Goal: Use online tool/utility: Utilize a website feature to perform a specific function

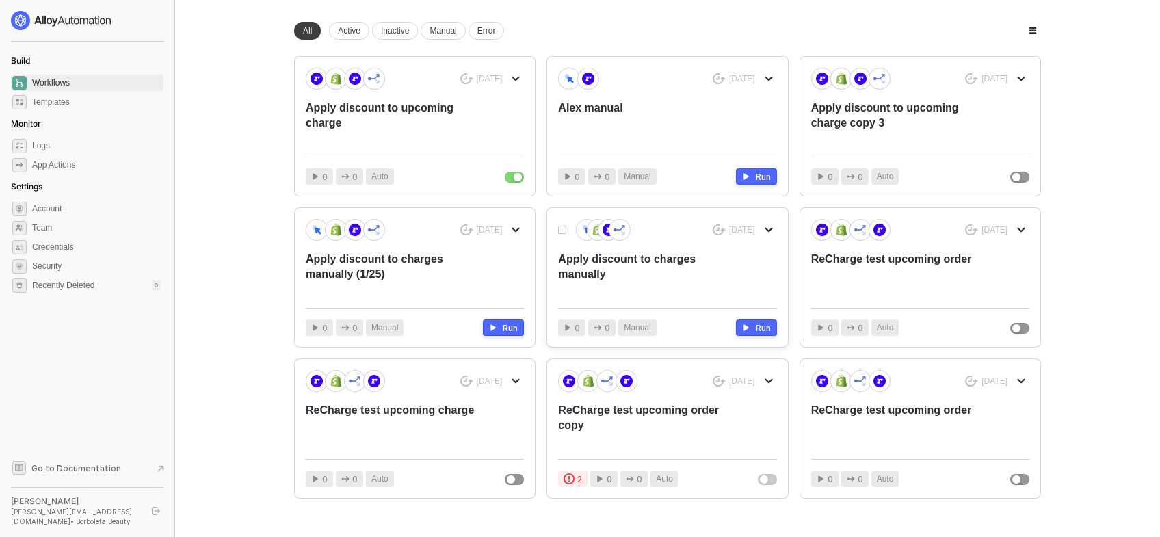
scroll to position [88, 0]
click at [424, 108] on div "Apply discount to upcoming charge" at bounding box center [393, 123] width 174 height 45
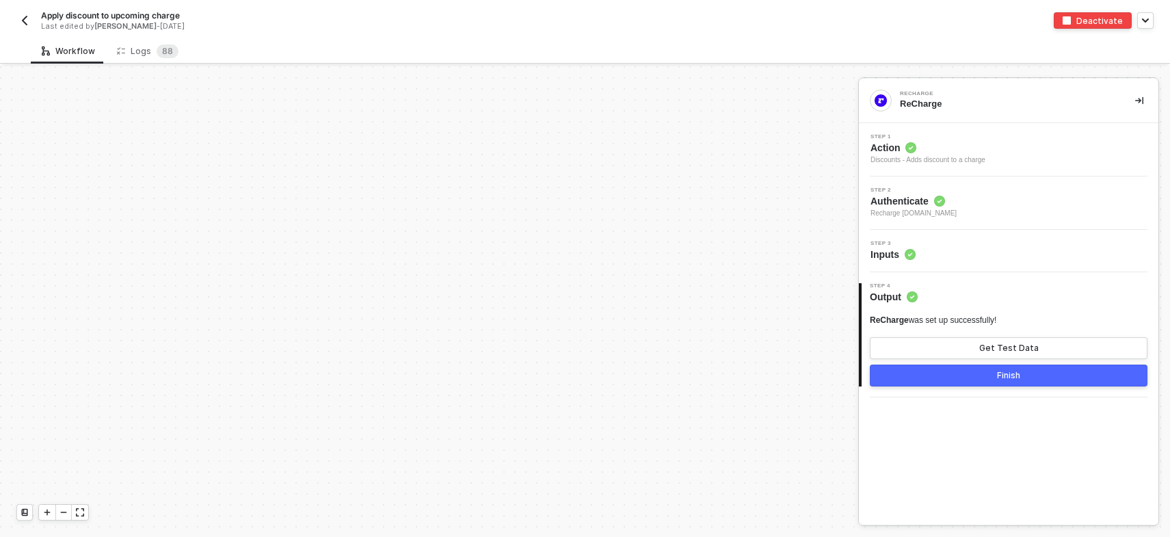
click at [895, 143] on span "Action" at bounding box center [928, 148] width 115 height 14
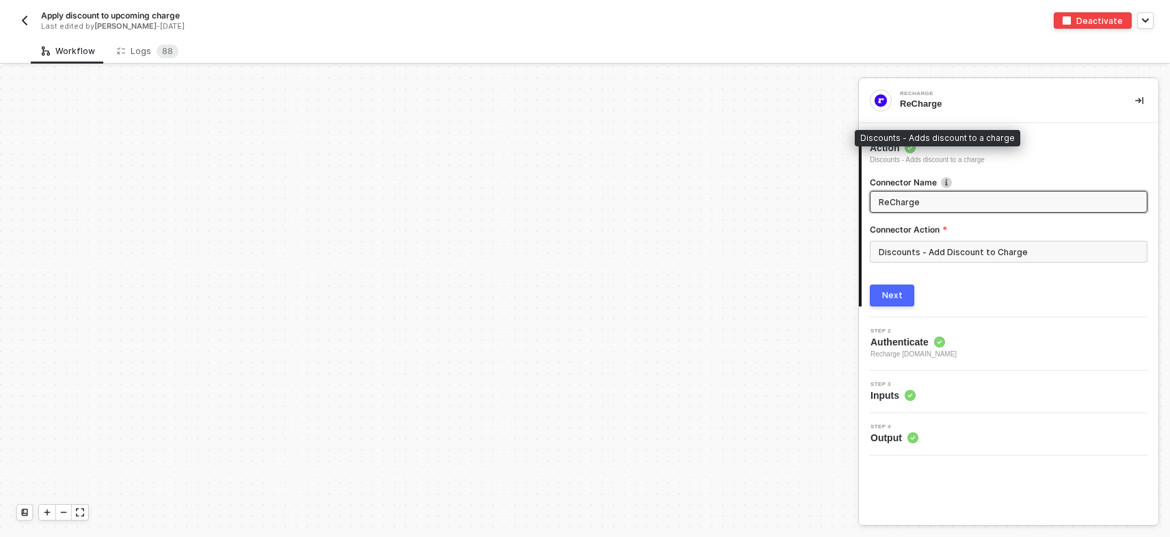
click at [982, 148] on span "Action" at bounding box center [927, 148] width 115 height 14
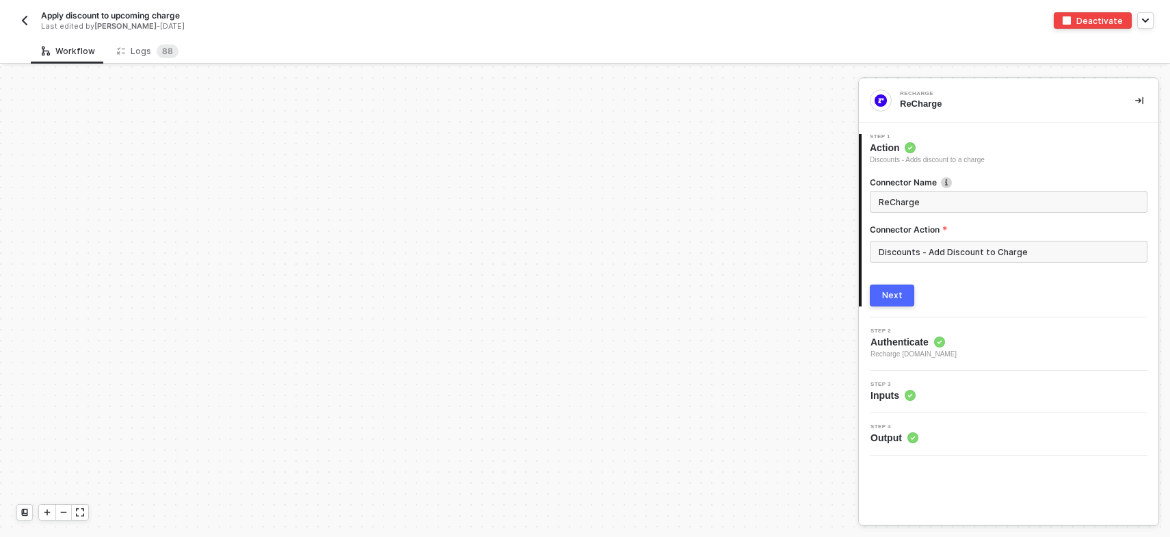
click at [1036, 111] on div "ReCharge ReCharge" at bounding box center [1009, 101] width 300 height 44
click at [922, 360] on div "2 Step 2 Authenticate Recharge [DOMAIN_NAME]" at bounding box center [1009, 343] width 300 height 53
click at [919, 339] on span "Authenticate" at bounding box center [914, 342] width 86 height 14
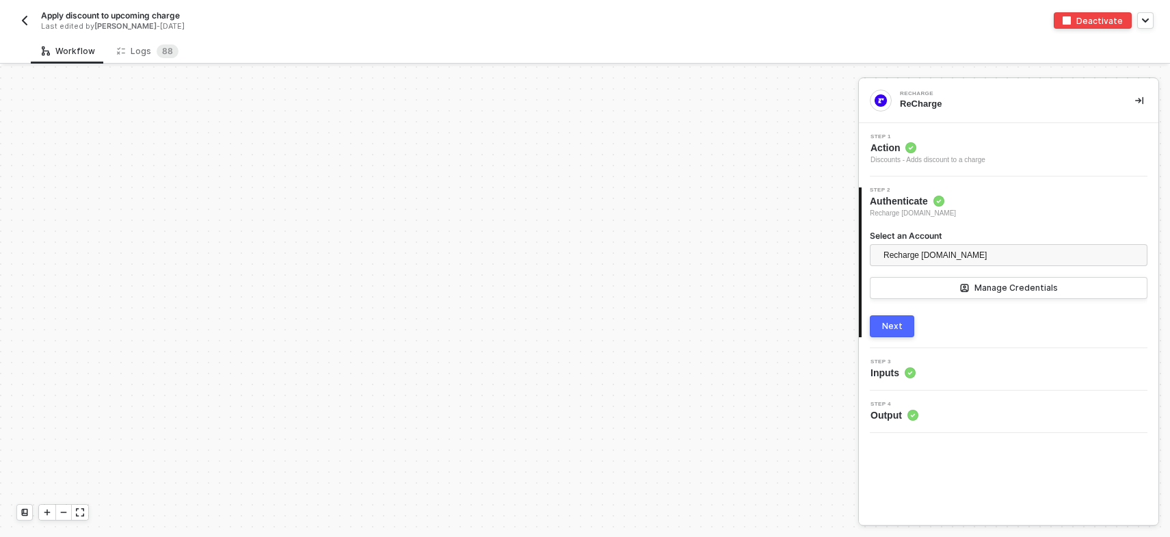
click at [894, 372] on span "Inputs" at bounding box center [893, 373] width 45 height 14
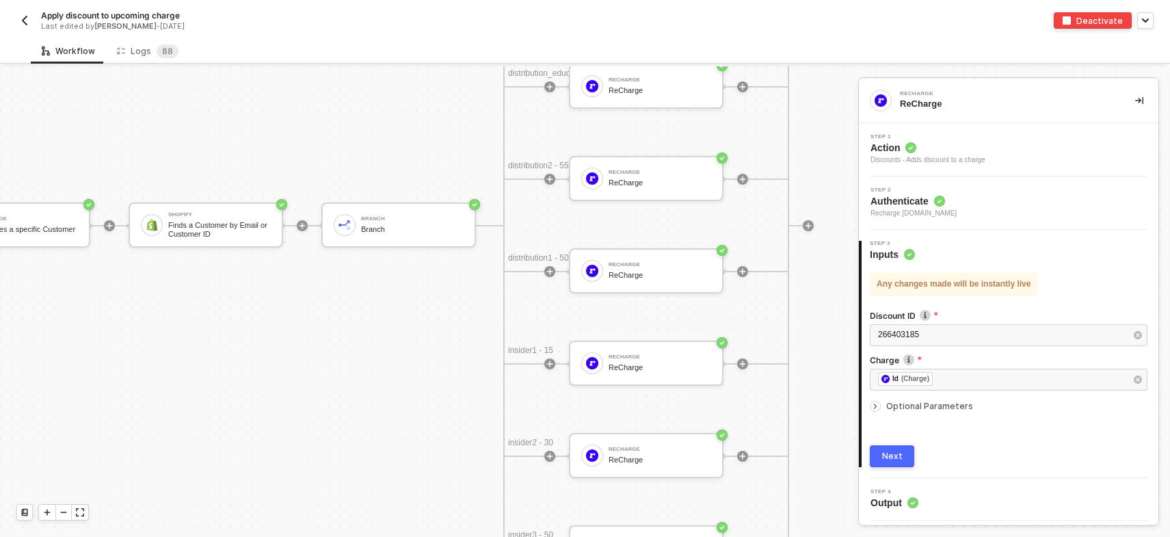
scroll to position [4124, 274]
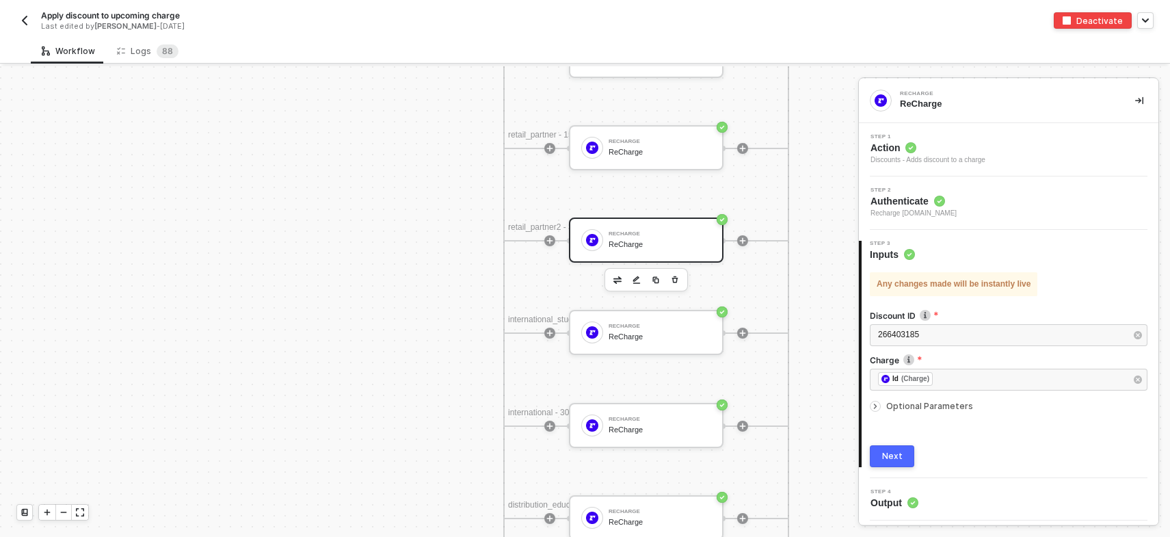
click at [672, 240] on div "ReCharge" at bounding box center [660, 244] width 103 height 9
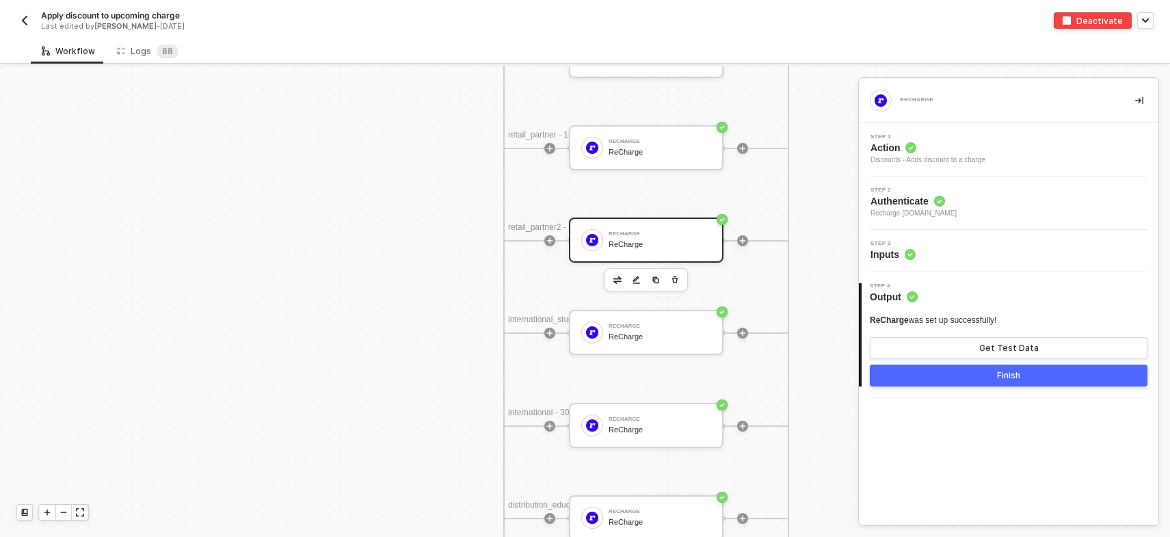
click at [935, 153] on span "Action" at bounding box center [928, 148] width 115 height 14
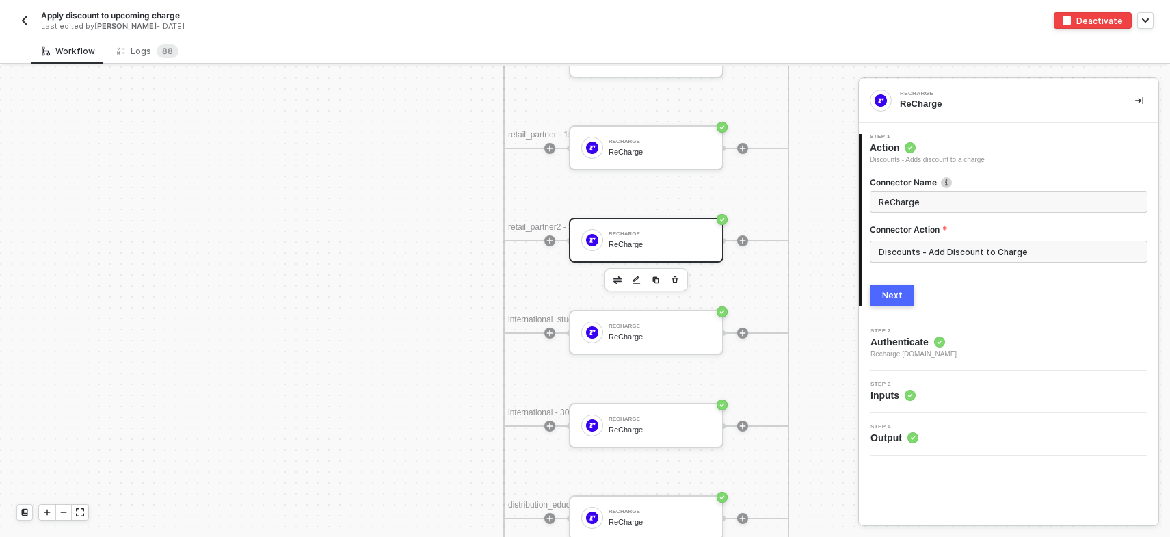
click at [953, 150] on span "Action" at bounding box center [927, 148] width 115 height 14
click at [957, 341] on span "Authenticate" at bounding box center [914, 342] width 86 height 14
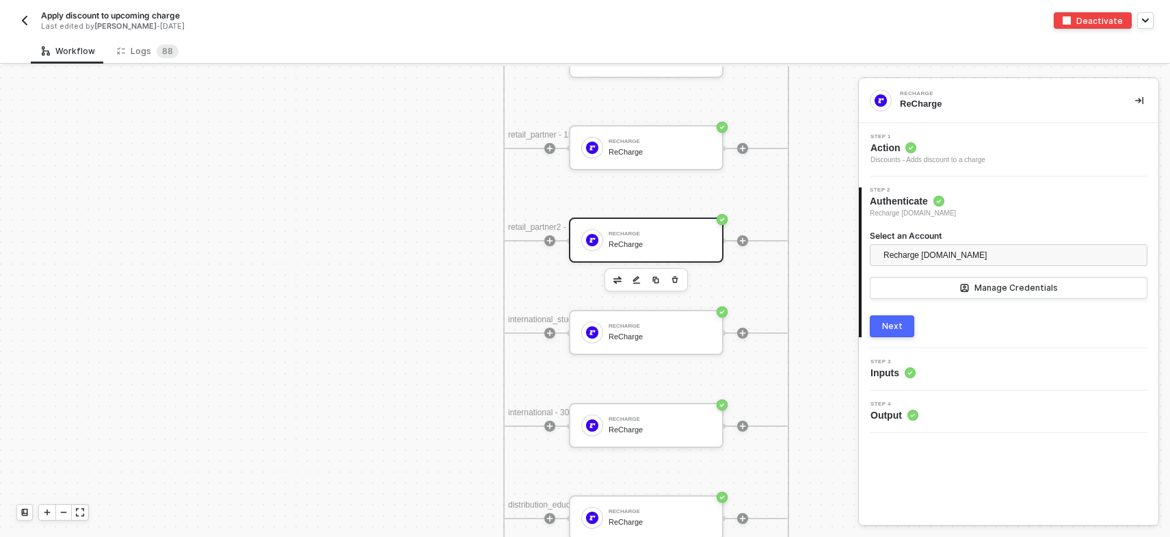
click at [973, 367] on div "Step 3 Inputs" at bounding box center [1010, 369] width 296 height 21
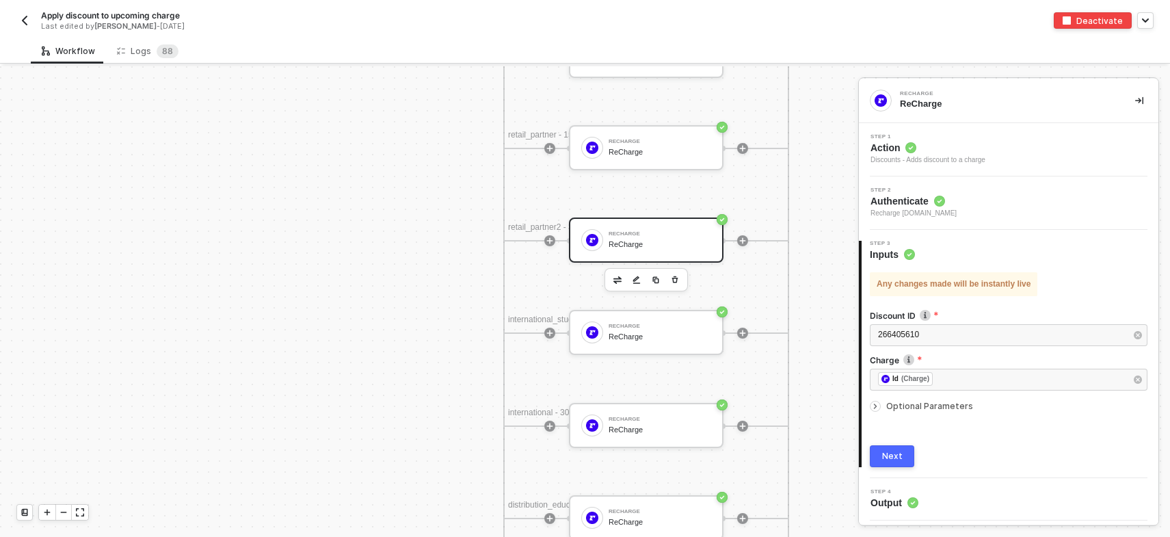
click at [965, 511] on div "4 Step 4 Output" at bounding box center [1009, 499] width 300 height 42
click at [898, 499] on span "Output" at bounding box center [895, 503] width 48 height 14
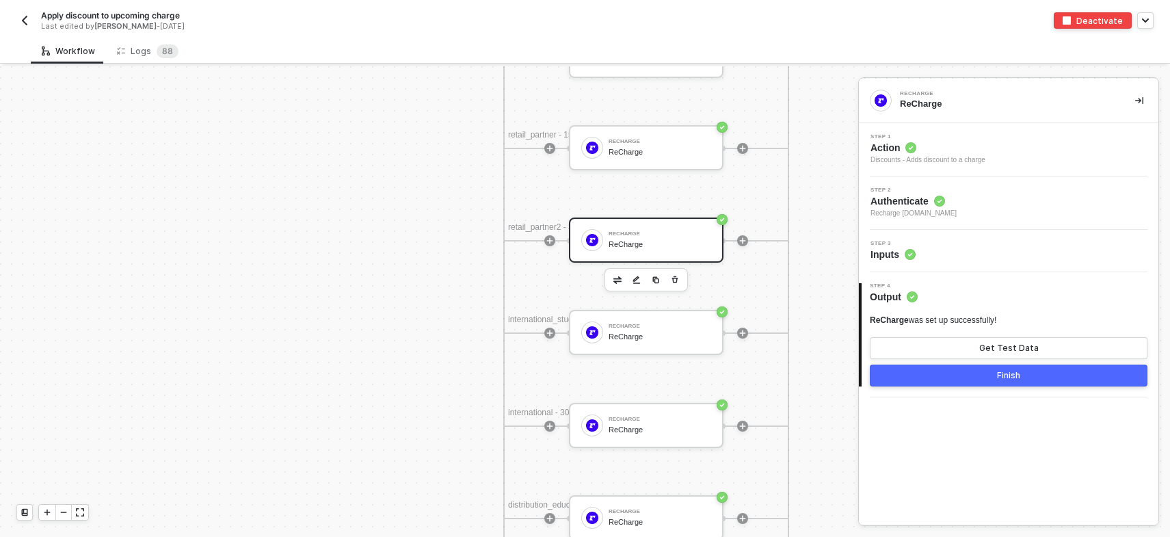
click at [875, 254] on span "Inputs" at bounding box center [893, 255] width 45 height 14
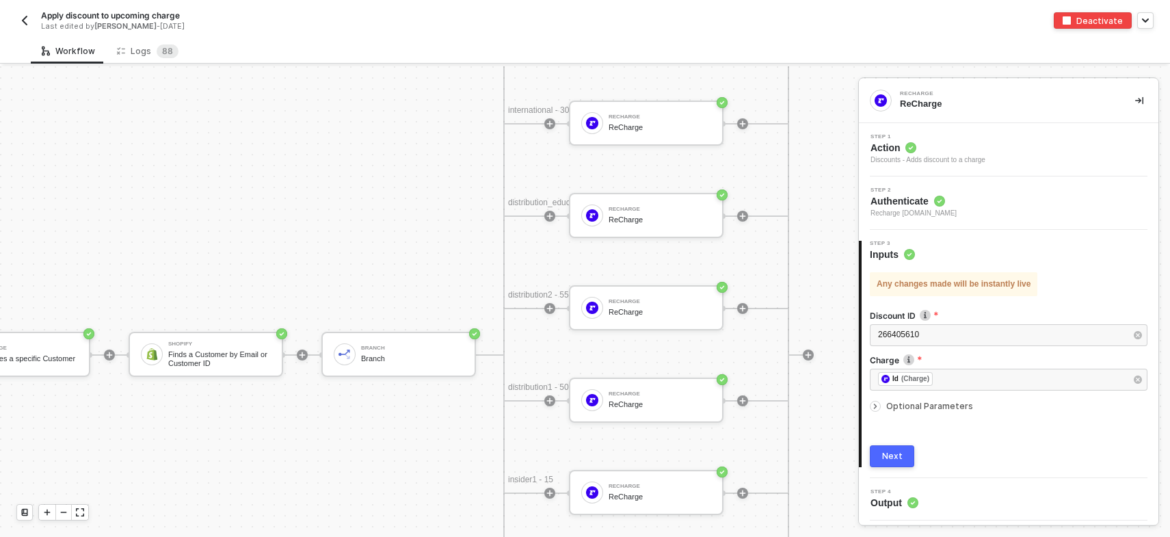
scroll to position [4431, 274]
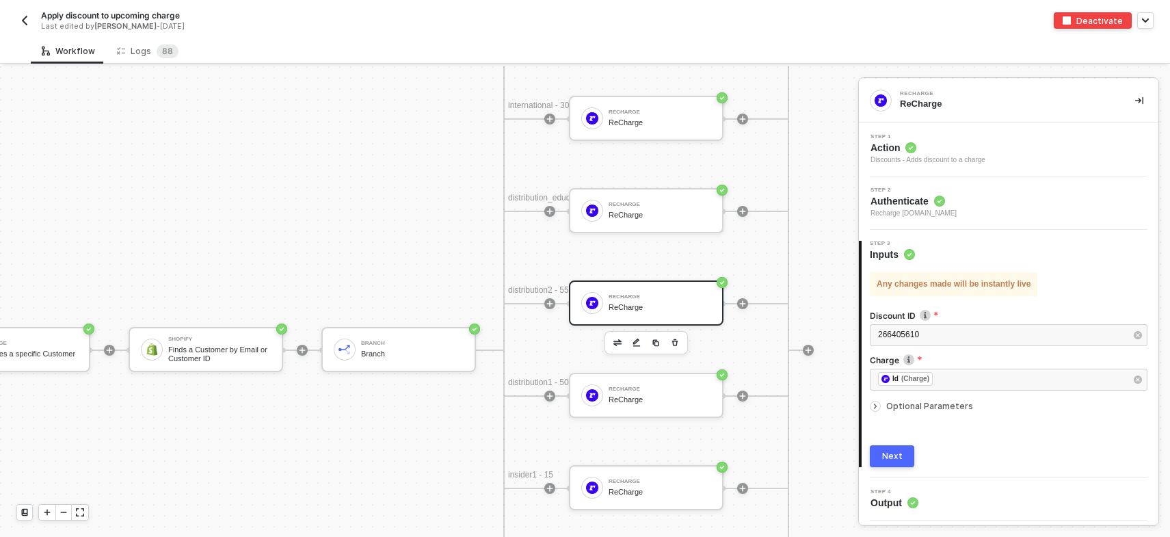
click at [679, 298] on div "ReCharge" at bounding box center [660, 296] width 103 height 5
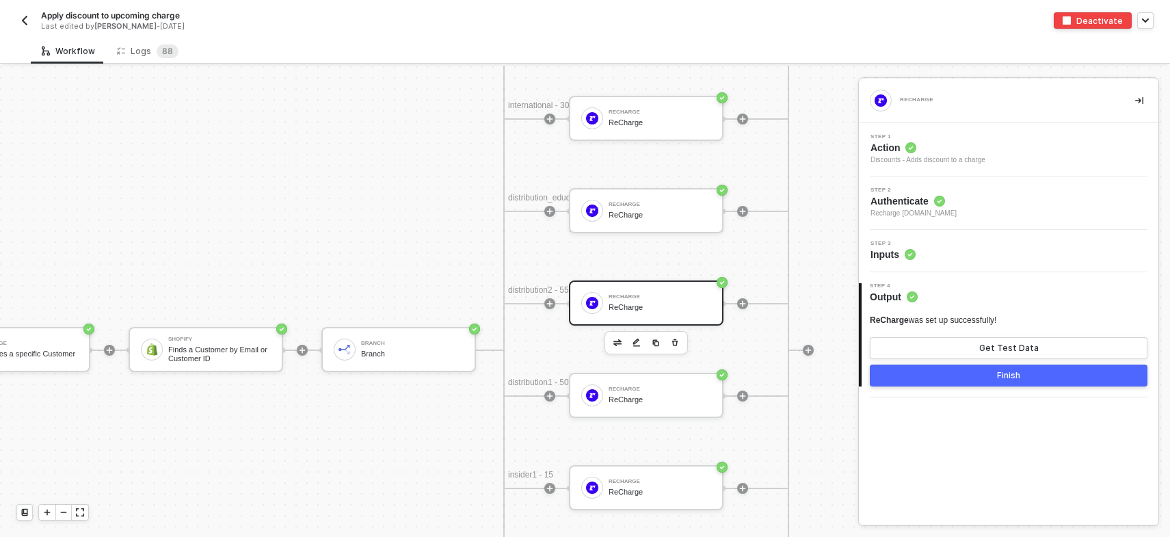
click at [936, 256] on div "Step 3 Inputs" at bounding box center [1010, 251] width 296 height 21
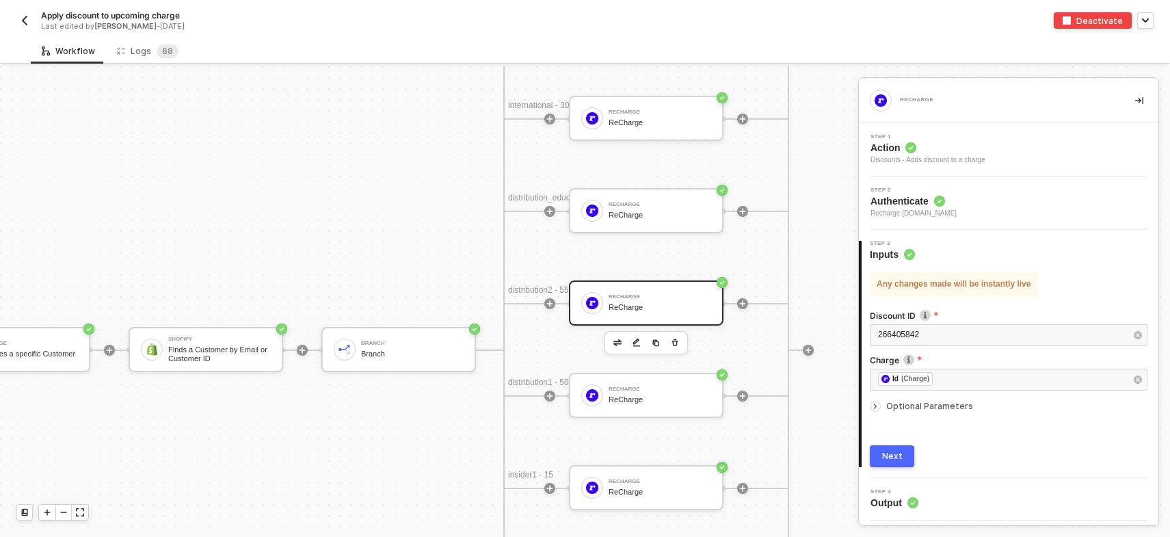
click at [951, 248] on div "Step 3 Inputs" at bounding box center [1010, 251] width 297 height 21
click at [918, 497] on icon at bounding box center [913, 502] width 11 height 11
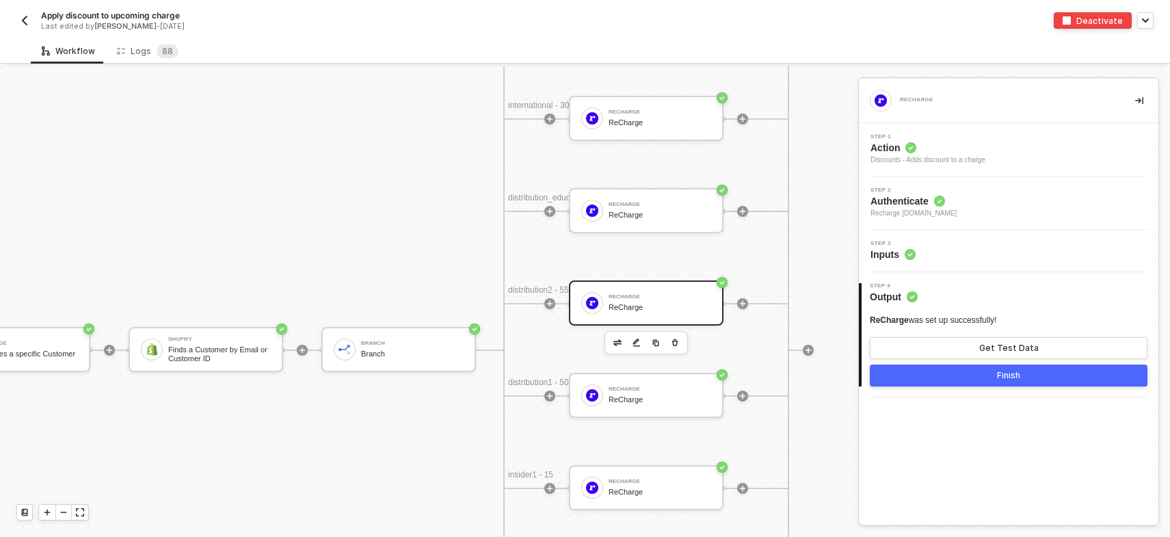
click at [558, 285] on div "distribution2 - 55" at bounding box center [549, 291] width 82 height 14
click at [551, 289] on div "distribution2 - 55" at bounding box center [549, 291] width 82 height 14
click at [399, 337] on div "Branch Branch" at bounding box center [412, 350] width 103 height 26
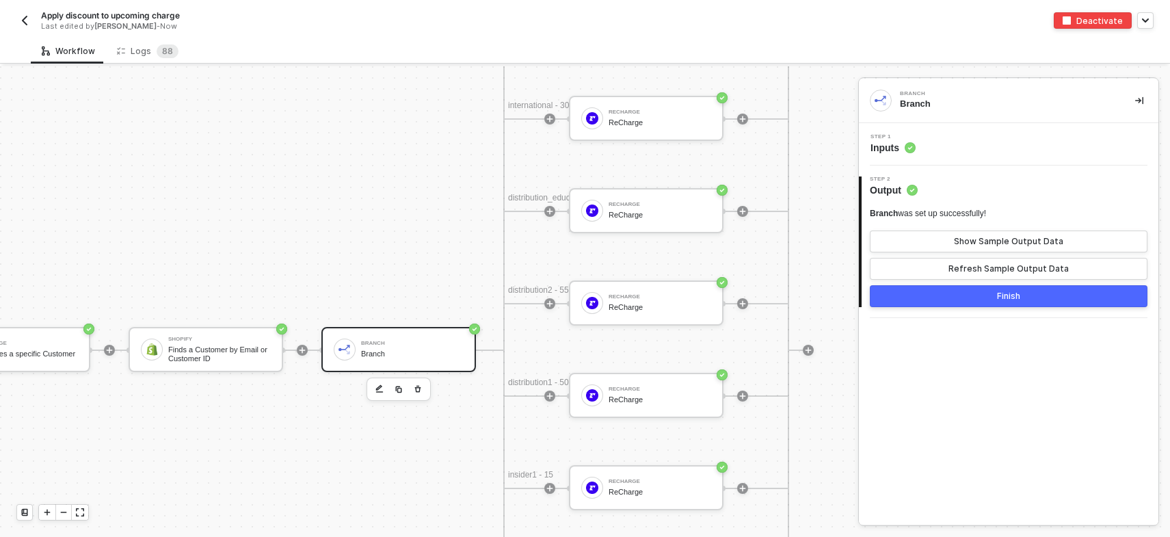
click at [880, 188] on span "Output" at bounding box center [894, 190] width 48 height 14
click at [875, 135] on span "Step 1" at bounding box center [893, 136] width 45 height 5
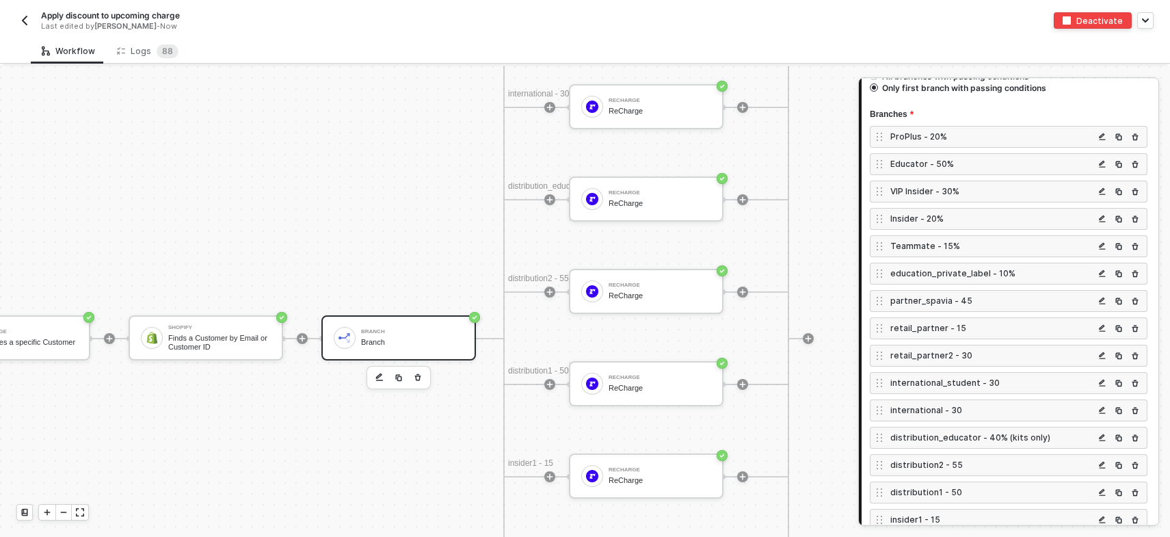
scroll to position [4522, 274]
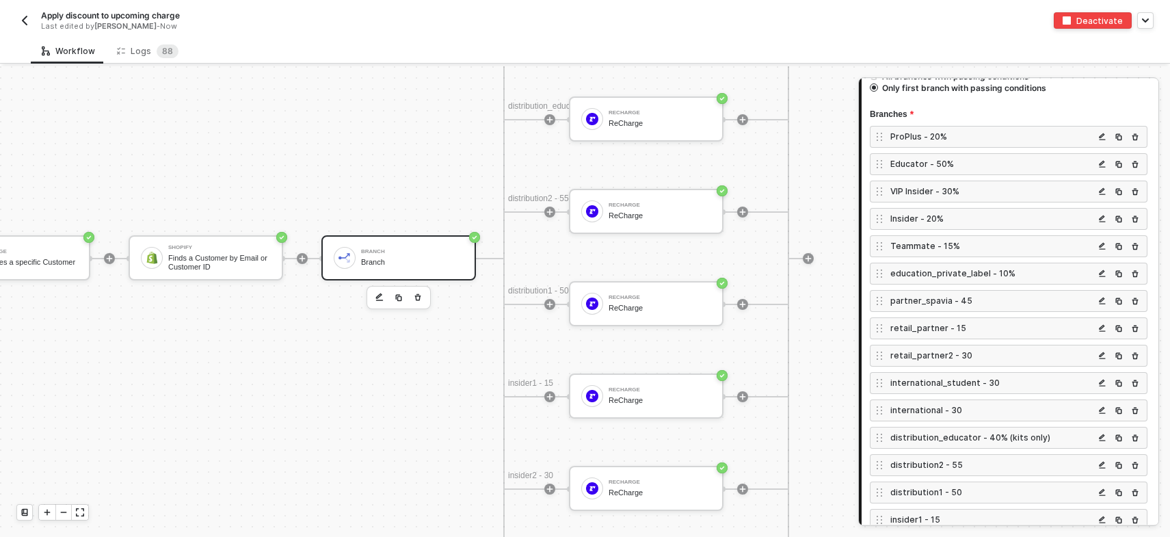
click at [31, 19] on button "button" at bounding box center [24, 20] width 16 height 16
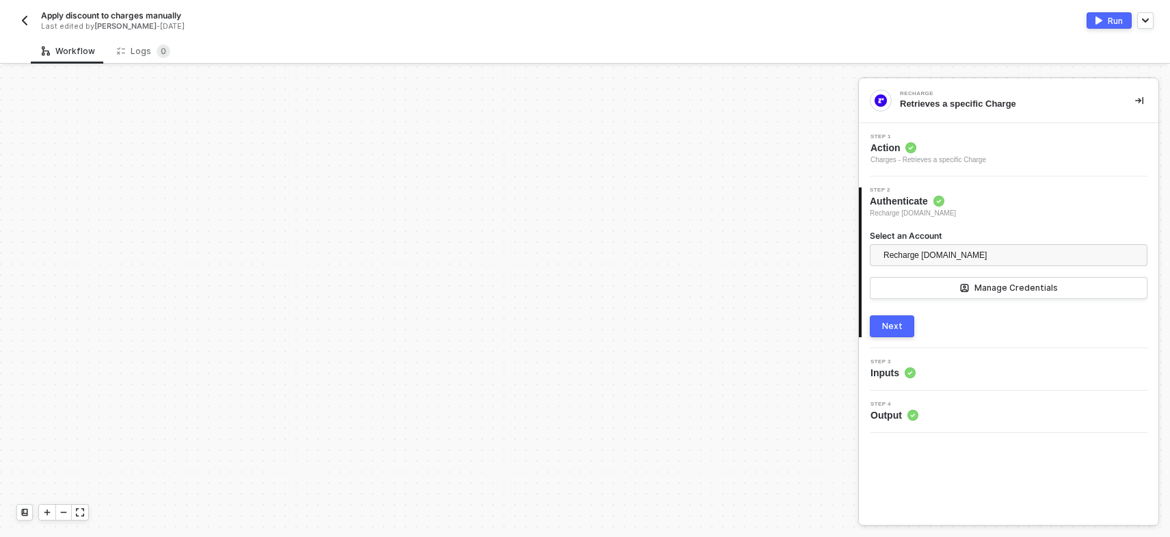
scroll to position [952, 0]
